Goal: Transaction & Acquisition: Download file/media

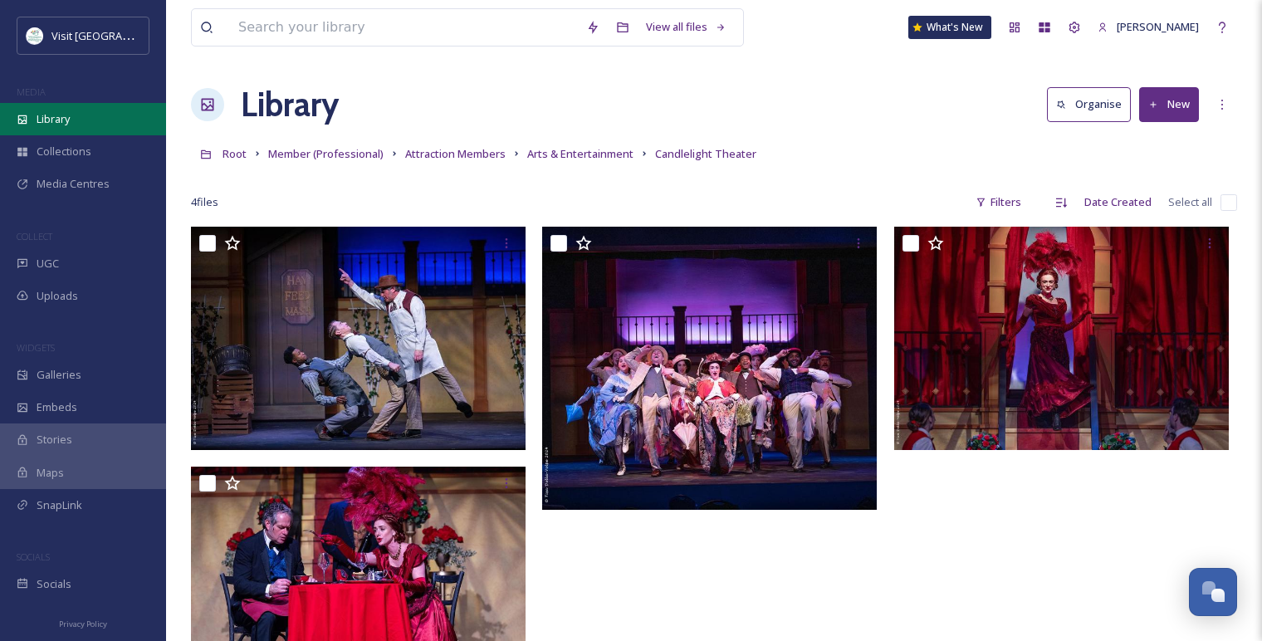
scroll to position [1974, 0]
click at [107, 126] on div "Library" at bounding box center [83, 119] width 166 height 32
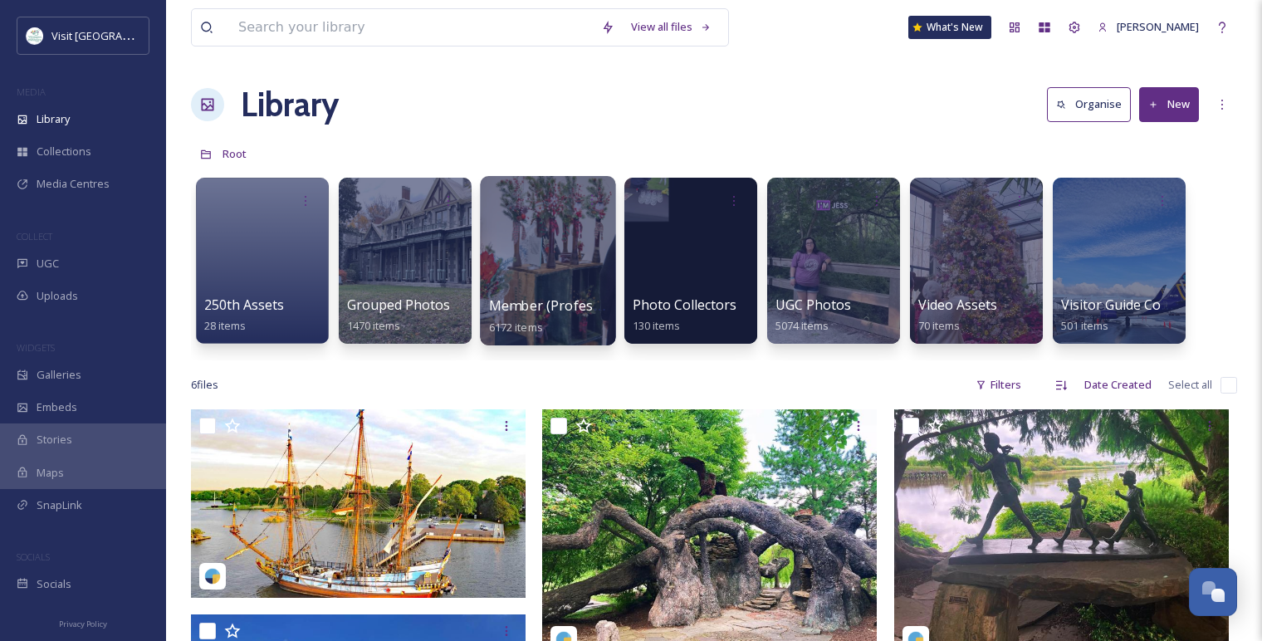
click at [565, 274] on div at bounding box center [547, 260] width 135 height 169
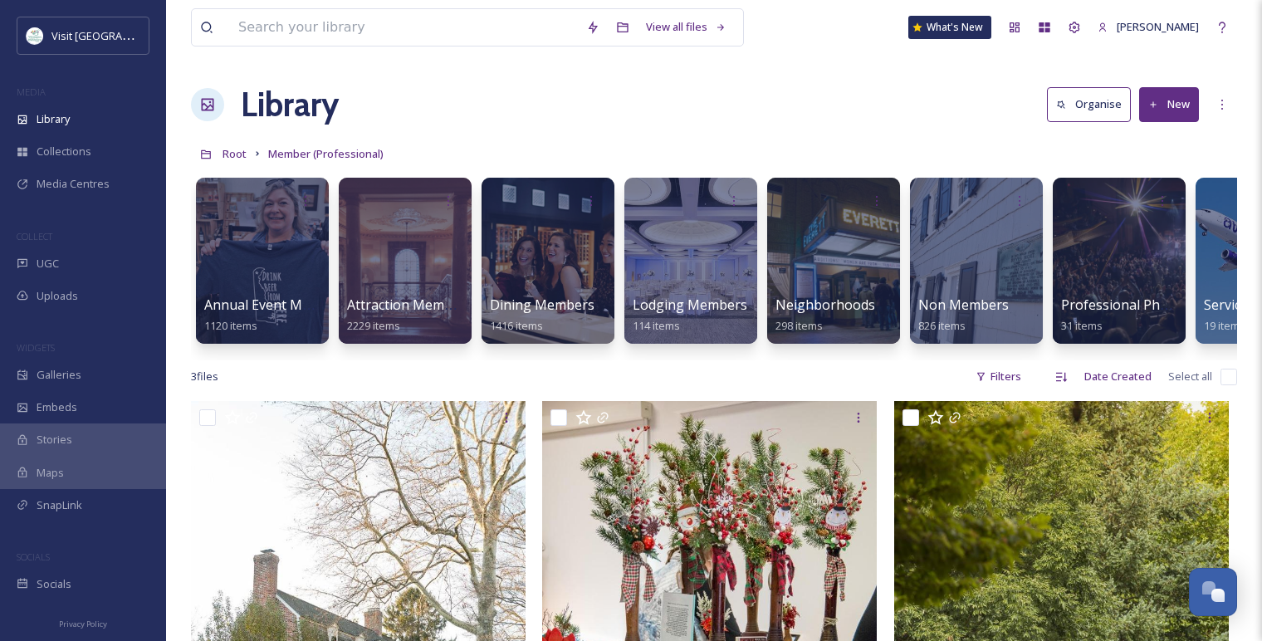
click at [764, 276] on div "Annual Event Members 1120 items Attraction Members 2229 items Dining Members 14…" at bounding box center [714, 264] width 1046 height 191
click at [801, 261] on div at bounding box center [832, 260] width 135 height 169
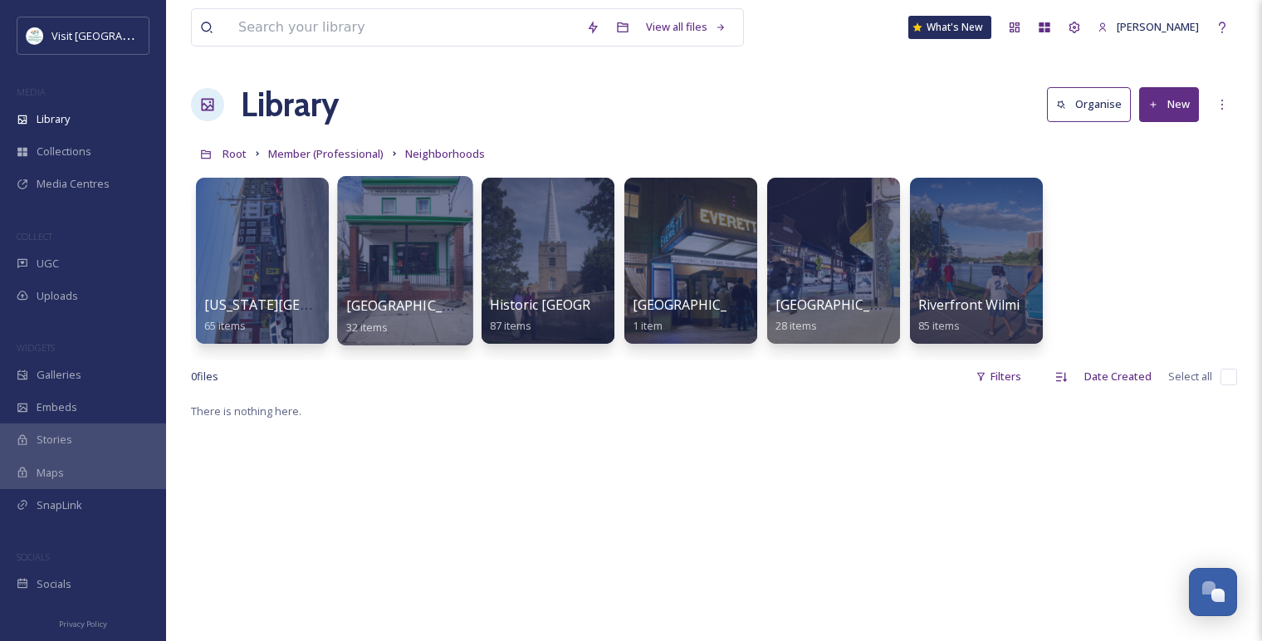
click at [389, 313] on span "[GEOGRAPHIC_DATA]" at bounding box center [414, 305] width 136 height 18
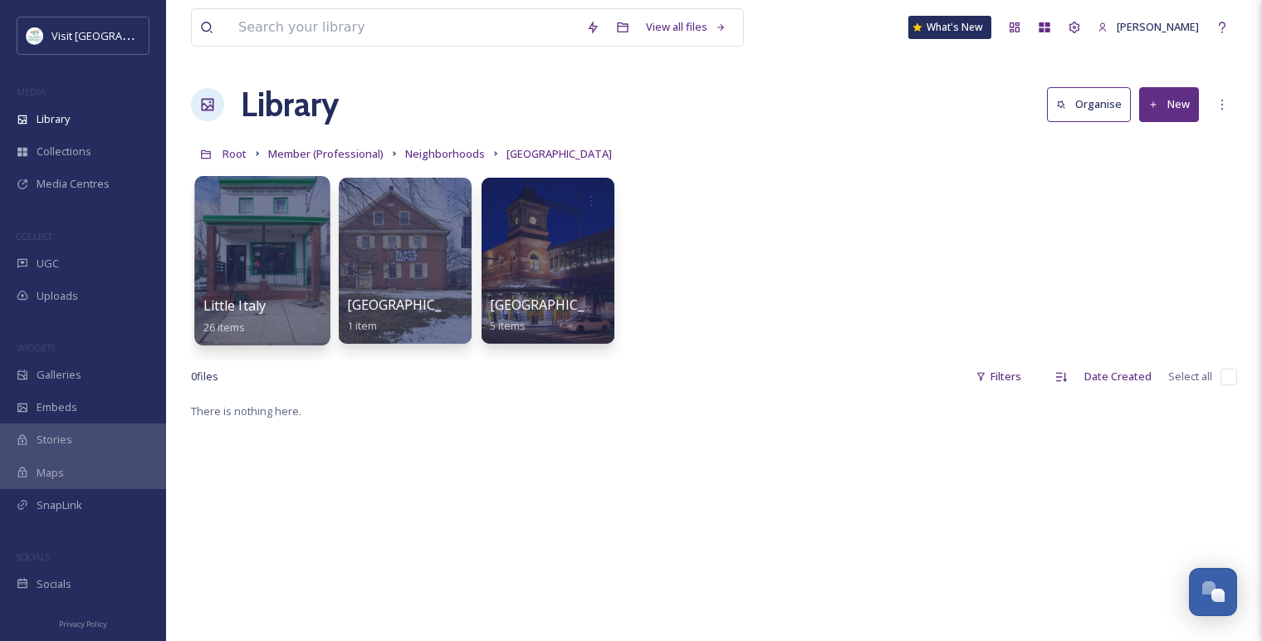
click at [262, 291] on div at bounding box center [261, 260] width 135 height 169
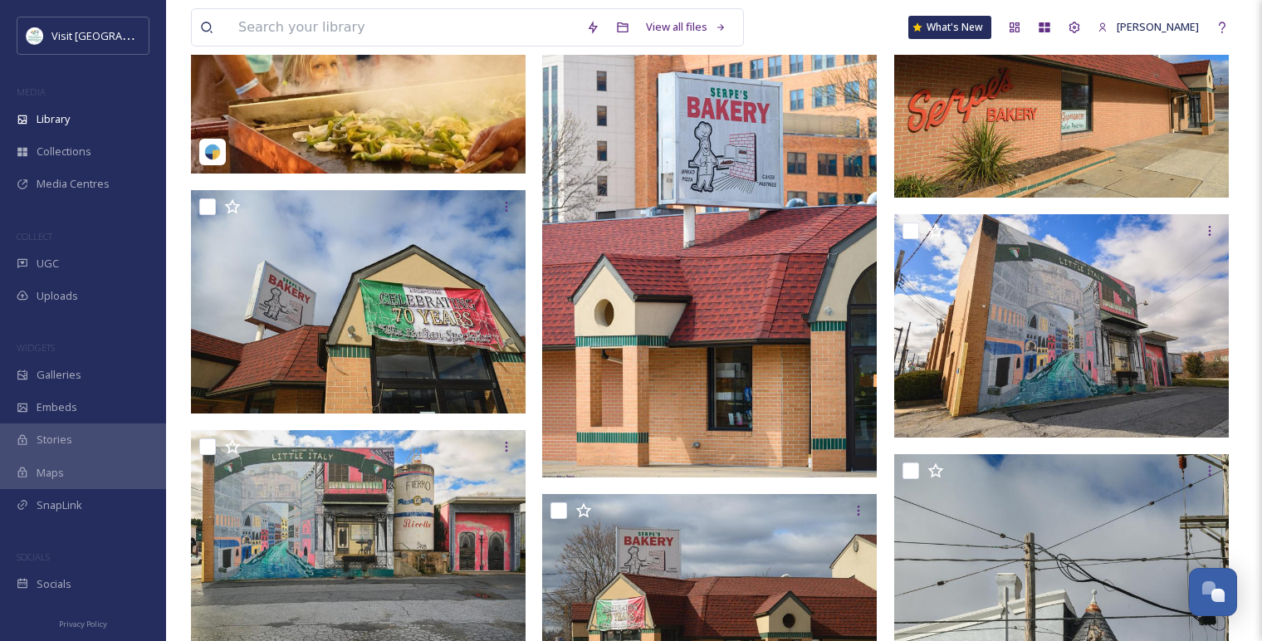
scroll to position [369, 0]
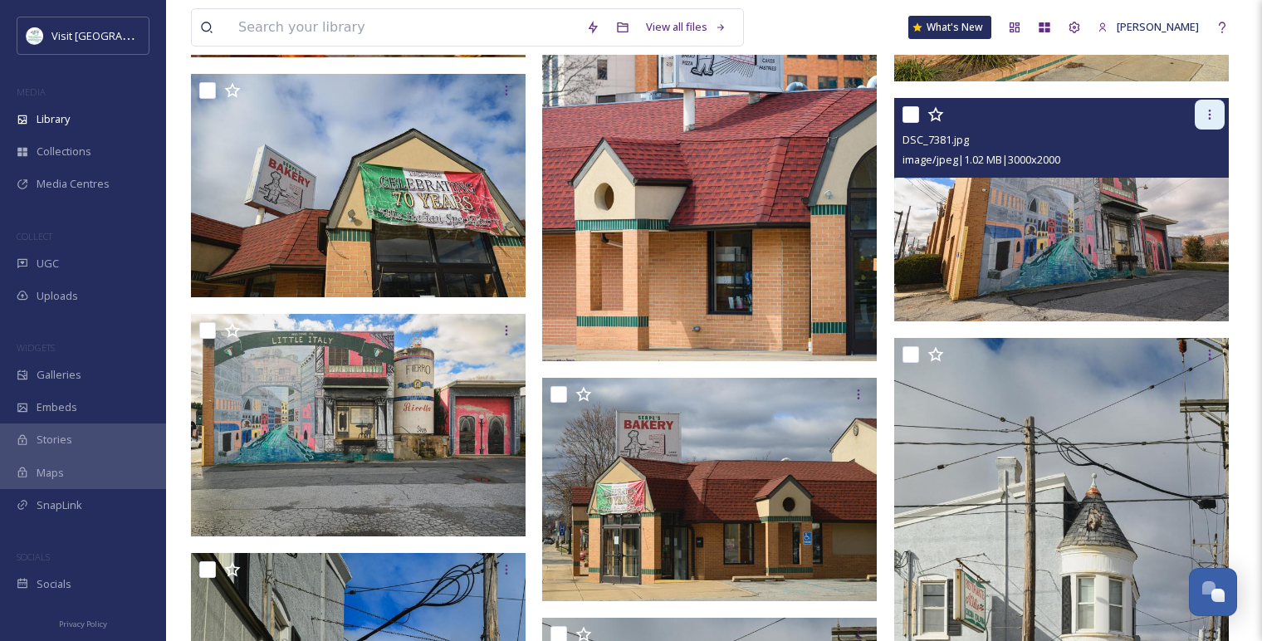
click at [1213, 112] on icon at bounding box center [1209, 114] width 13 height 13
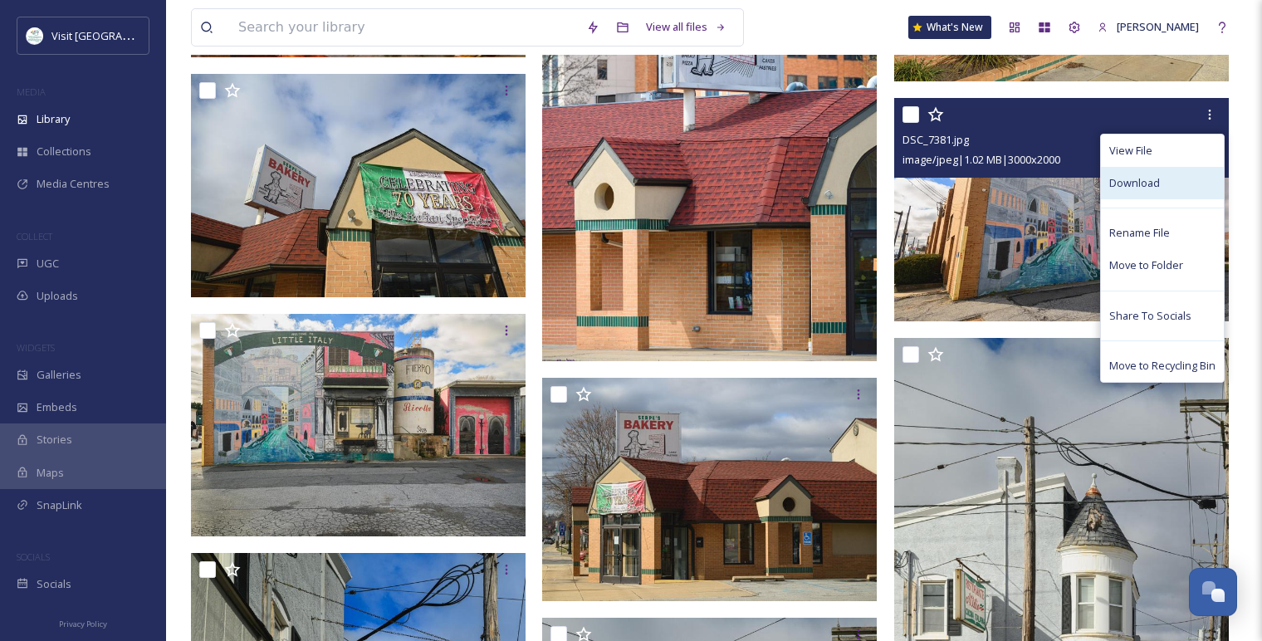
click at [1154, 187] on span "Download" at bounding box center [1134, 183] width 51 height 16
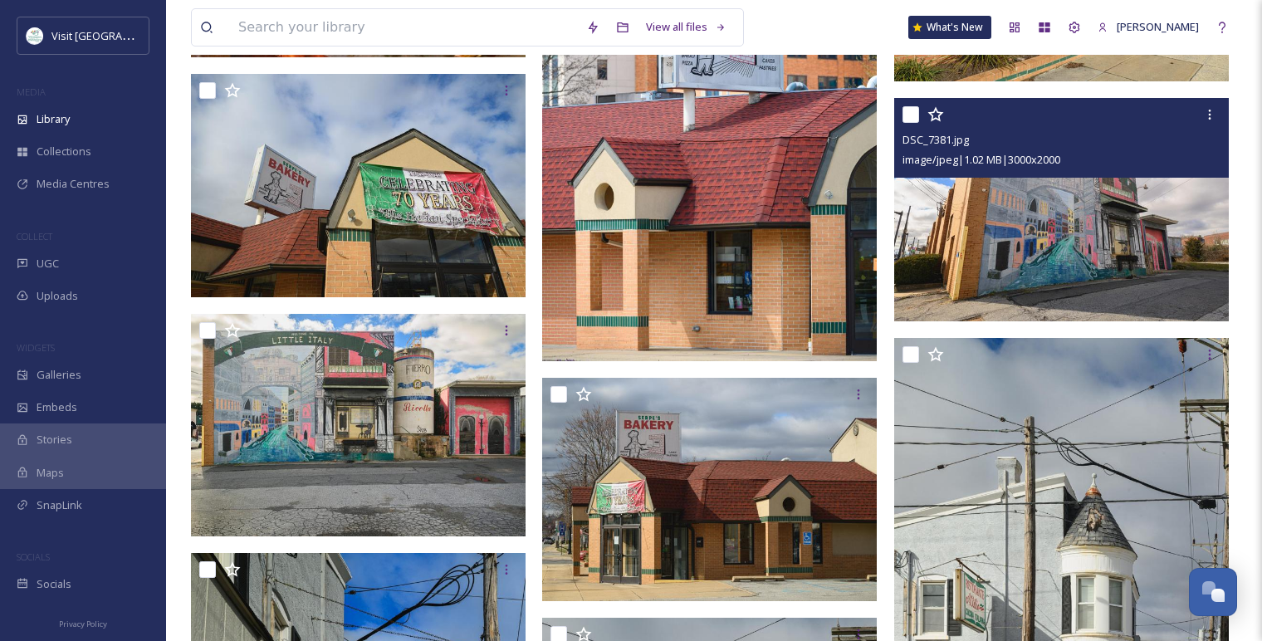
click at [1148, 211] on img at bounding box center [1061, 209] width 335 height 223
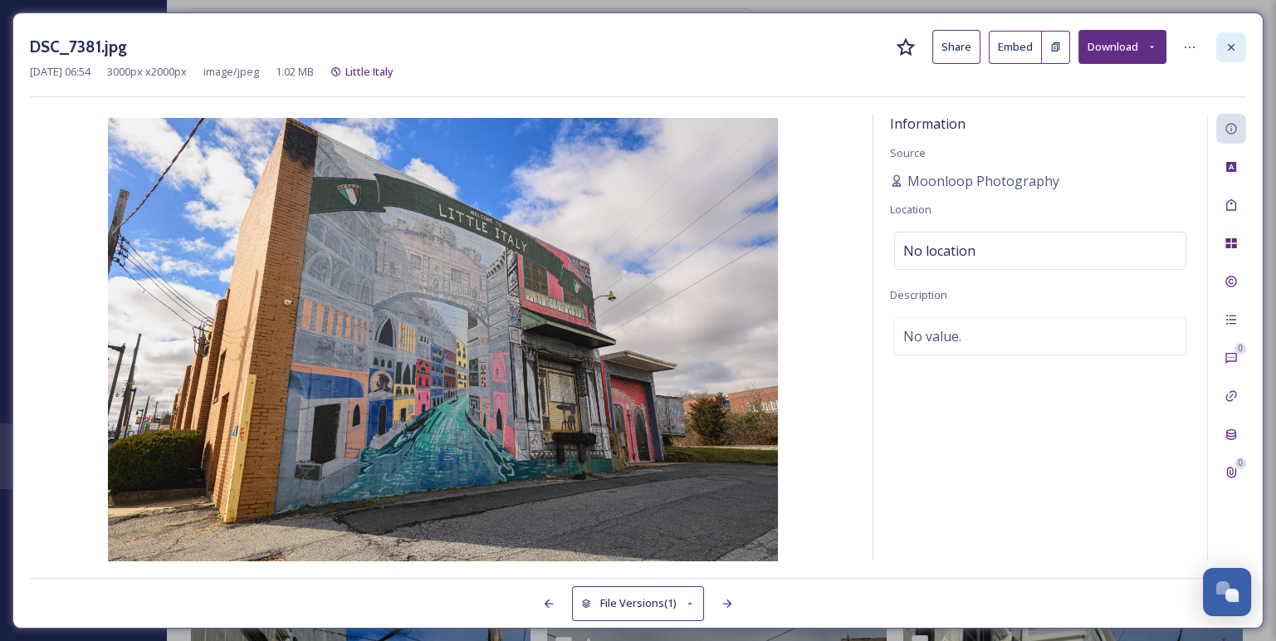
click at [1234, 39] on div at bounding box center [1231, 47] width 30 height 30
